Goal: Task Accomplishment & Management: Use online tool/utility

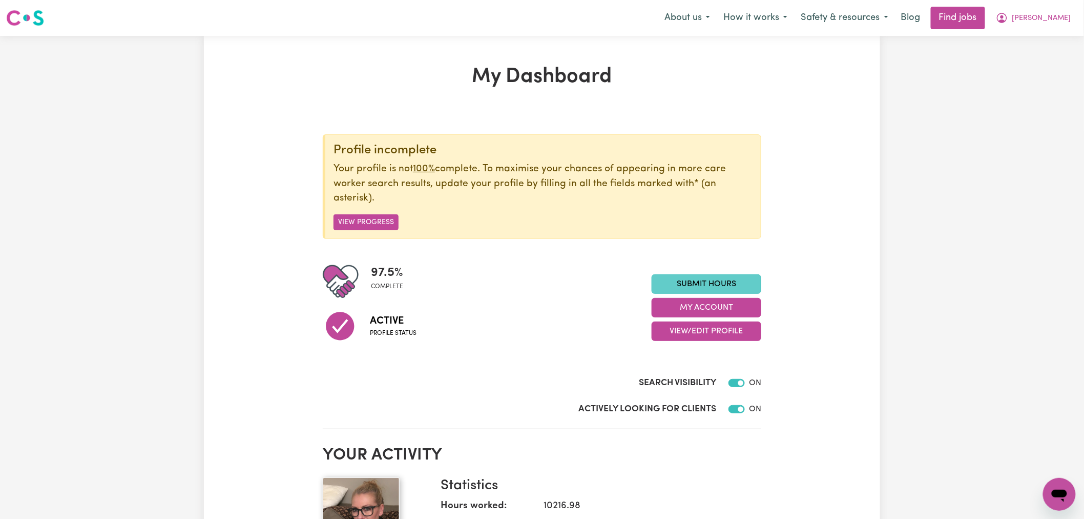
click at [716, 283] on link "Submit Hours" at bounding box center [707, 283] width 110 height 19
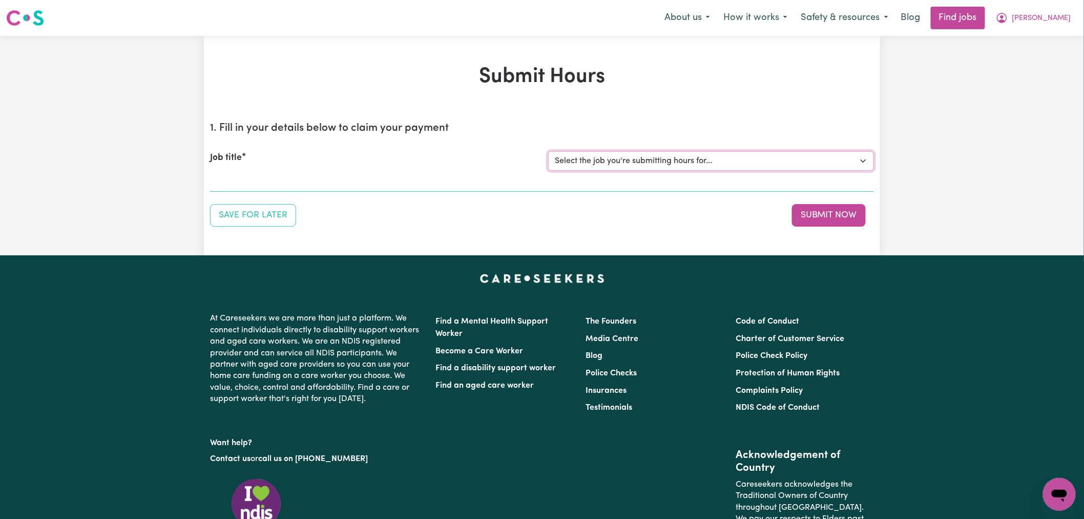
click at [719, 167] on select "Select the job you're submitting hours for... [[PERSON_NAME]] [DEMOGRAPHIC_DATA…" at bounding box center [711, 160] width 326 height 19
click at [548, 151] on select "Select the job you're submitting hours for... [[PERSON_NAME]] [DEMOGRAPHIC_DATA…" at bounding box center [711, 160] width 326 height 19
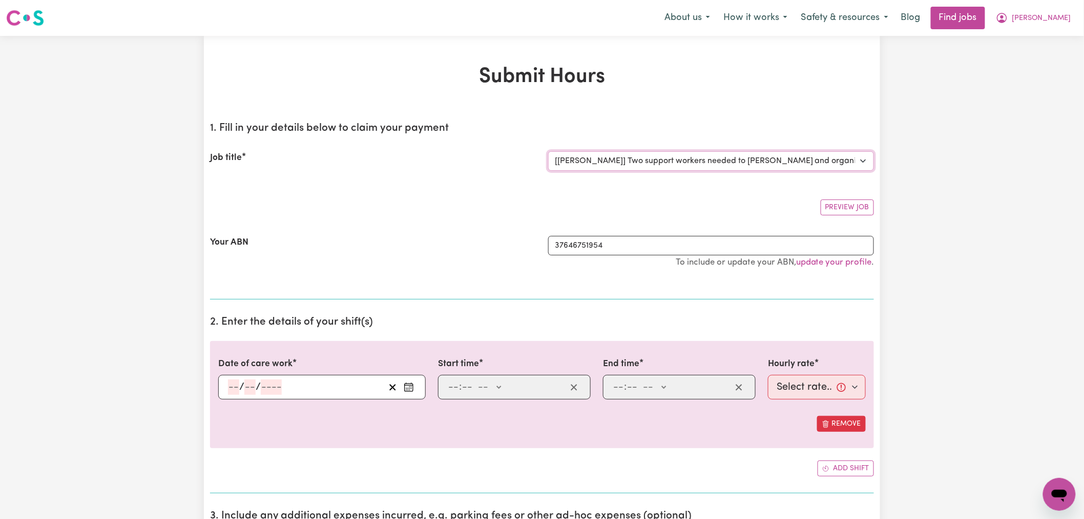
select select "0"
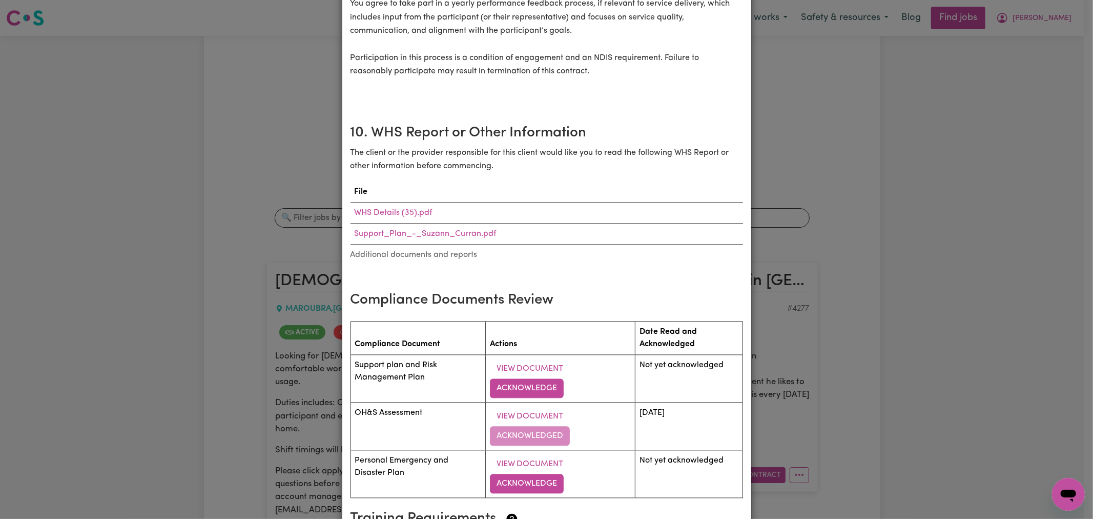
scroll to position [1878, 0]
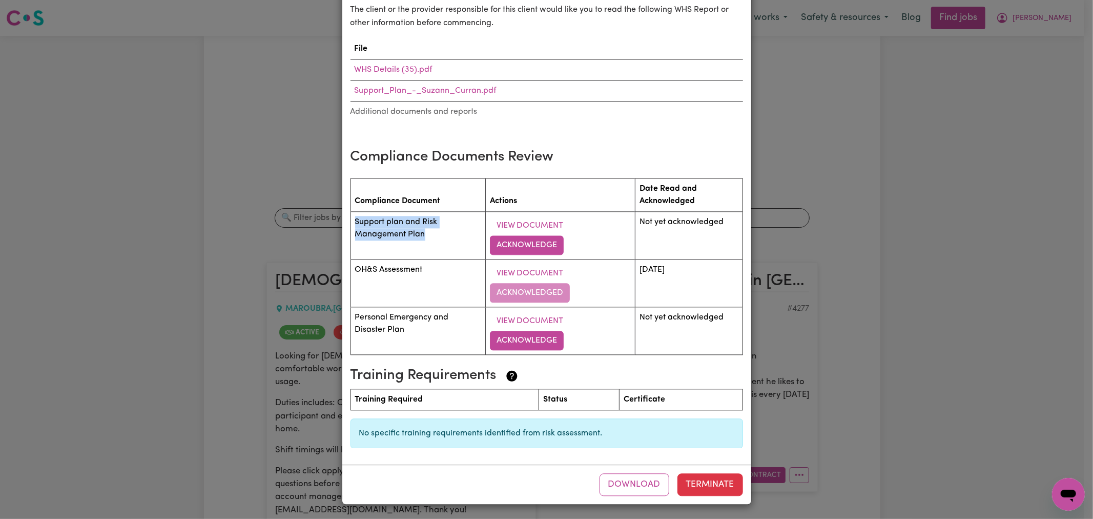
drag, startPoint x: 419, startPoint y: 238, endPoint x: 352, endPoint y: 219, distance: 69.8
click at [352, 219] on td "Support plan and Risk Management Plan" at bounding box center [418, 236] width 135 height 48
drag, startPoint x: 412, startPoint y: 335, endPoint x: 350, endPoint y: 312, distance: 65.7
click at [351, 312] on td "Personal Emergency and Disaster Plan" at bounding box center [418, 331] width 135 height 48
copy td "Personal Emergency and Disaster Plan"
